Goal: Transaction & Acquisition: Purchase product/service

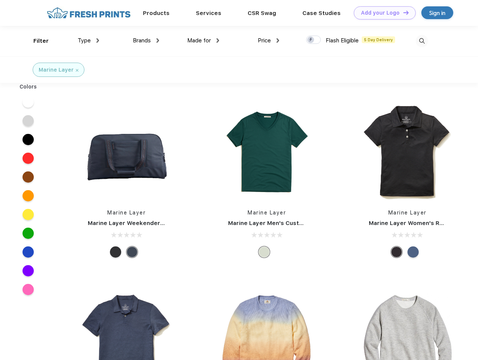
click at [382, 13] on link "Add your Logo Design Tool" at bounding box center [385, 12] width 62 height 13
click at [0, 0] on div "Design Tool" at bounding box center [0, 0] width 0 height 0
click at [403, 12] on link "Add your Logo Design Tool" at bounding box center [385, 12] width 62 height 13
click at [36, 41] on div "Filter" at bounding box center [40, 41] width 15 height 9
click at [89, 41] on span "Type" at bounding box center [84, 40] width 13 height 7
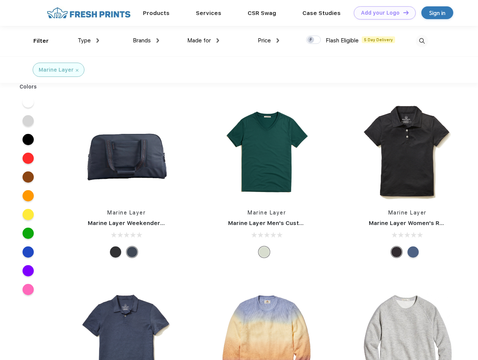
click at [146, 41] on span "Brands" at bounding box center [142, 40] width 18 height 7
click at [203, 41] on span "Made for" at bounding box center [199, 40] width 24 height 7
click at [269, 41] on span "Price" at bounding box center [264, 40] width 13 height 7
click at [314, 40] on div at bounding box center [313, 40] width 15 height 8
click at [311, 40] on input "checkbox" at bounding box center [308, 37] width 5 height 5
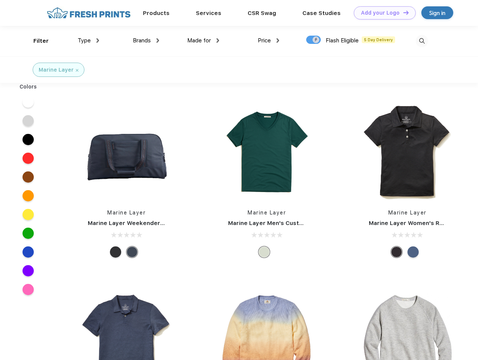
click at [422, 41] on img at bounding box center [422, 41] width 12 height 12
